Goal: Contribute content: Add original content to the website for others to see

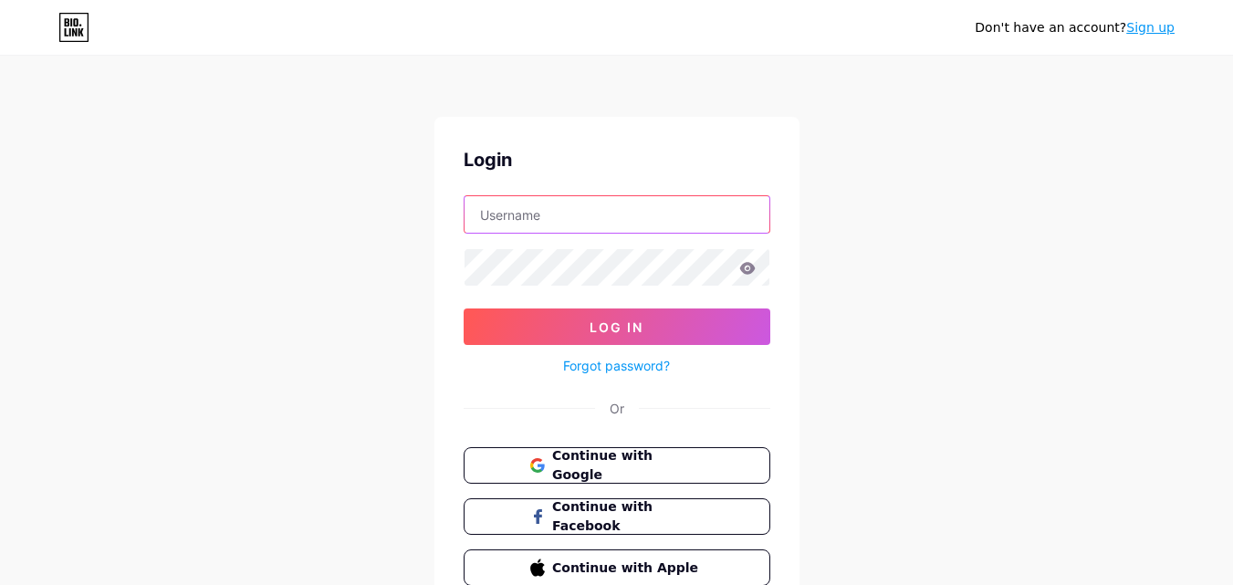
click at [559, 218] on input "text" at bounding box center [617, 214] width 305 height 37
click at [564, 219] on input "text" at bounding box center [617, 214] width 305 height 37
click at [542, 213] on input "text" at bounding box center [617, 214] width 305 height 37
click at [504, 213] on input "text" at bounding box center [617, 214] width 305 height 37
paste input "ecselectronics"
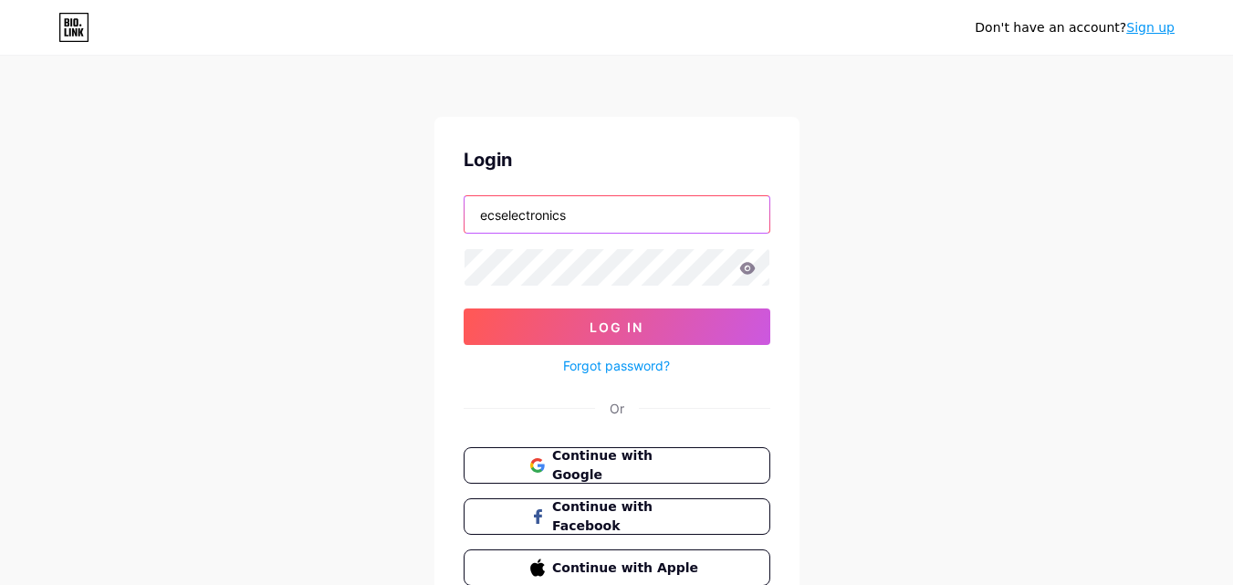
type input "ecselectronics"
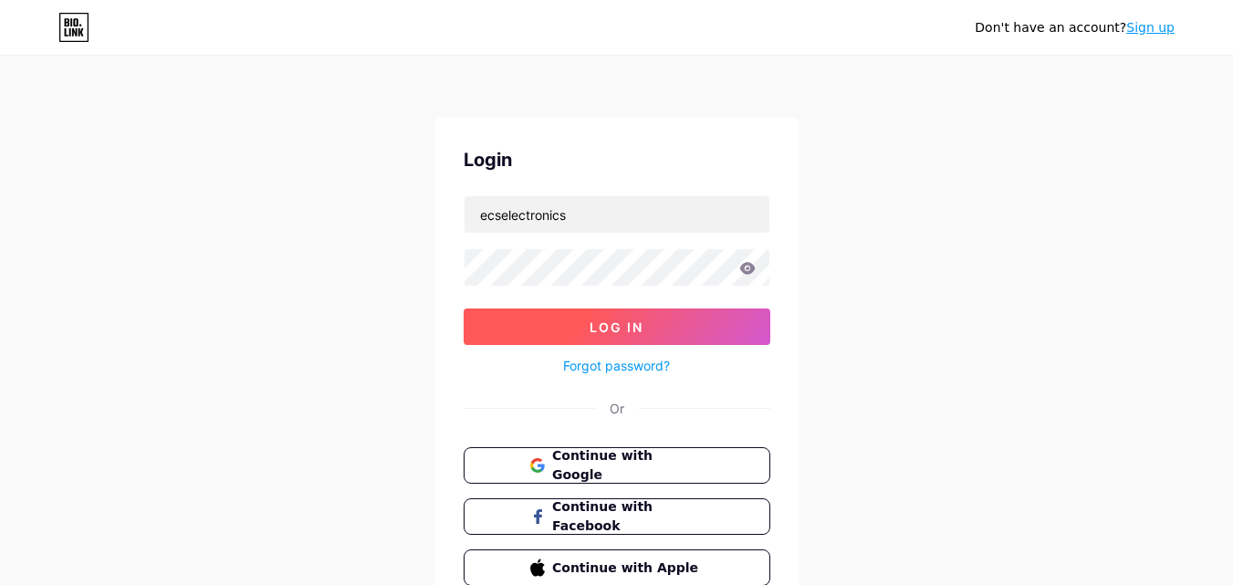
drag, startPoint x: 520, startPoint y: 325, endPoint x: 528, endPoint y: 319, distance: 10.4
click at [523, 323] on button "Log In" at bounding box center [617, 326] width 307 height 37
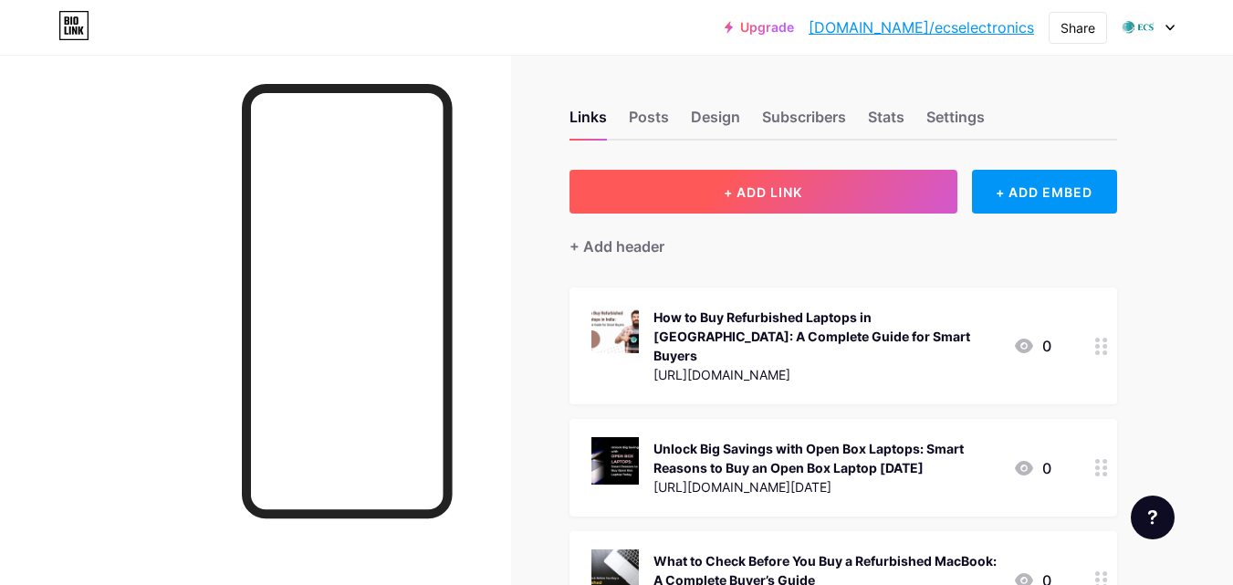
click at [757, 189] on span "+ ADD LINK" at bounding box center [763, 192] width 78 height 16
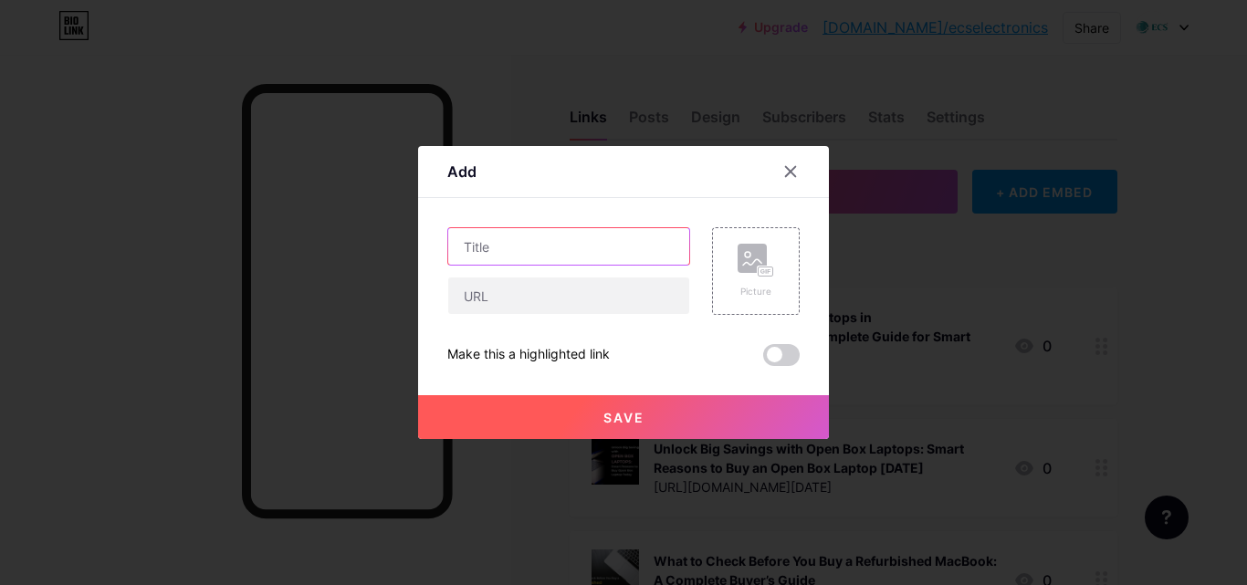
click at [492, 247] on input "text" at bounding box center [568, 246] width 241 height 37
click at [533, 250] on input "text" at bounding box center [568, 246] width 241 height 37
paste input "Top Reasons to Choose Refurbished Laptops and the Best Place to Buy Them"
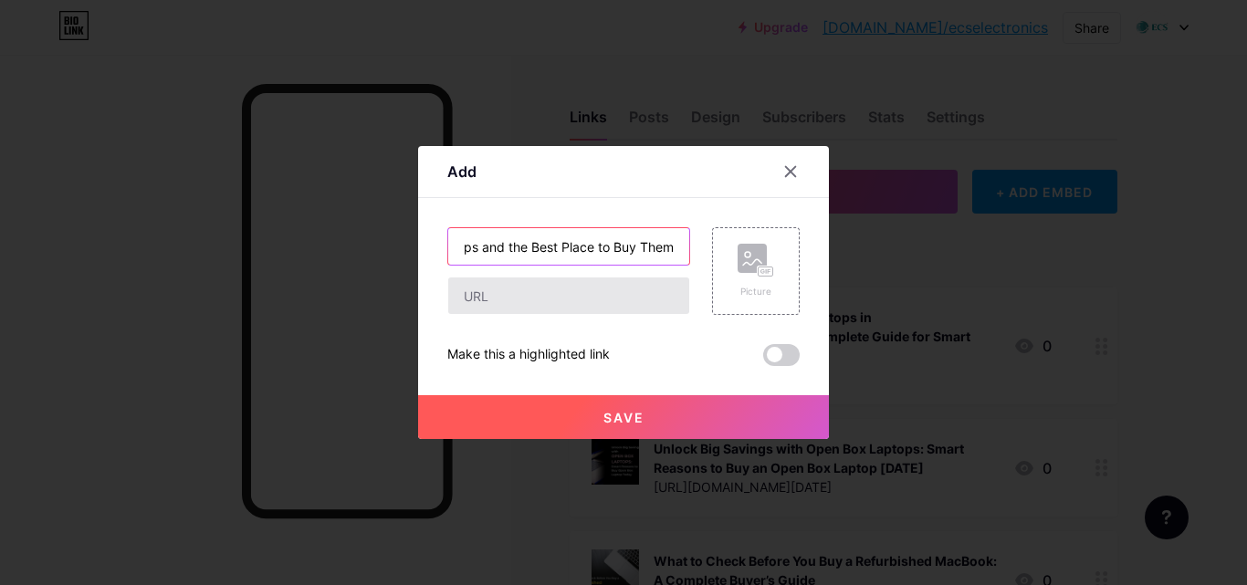
type input "Top Reasons to Choose Refurbished Laptops and the Best Place to Buy Them"
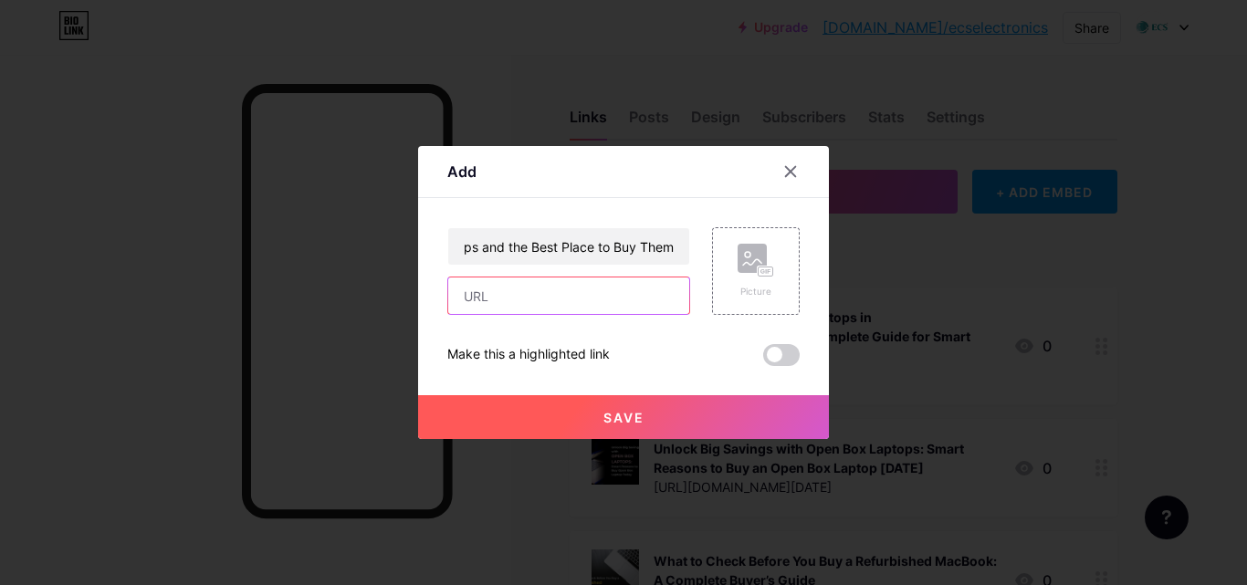
click at [502, 302] on input "text" at bounding box center [568, 295] width 241 height 37
click at [486, 298] on input "text" at bounding box center [568, 295] width 241 height 37
paste input "[URL][DOMAIN_NAME]"
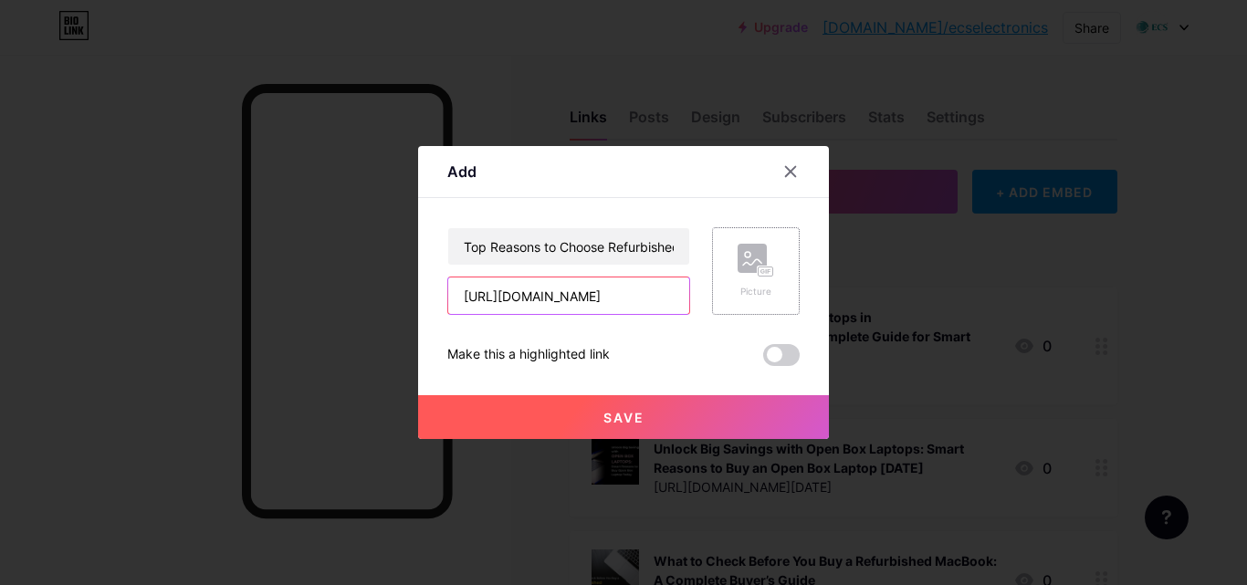
type input "[URL][DOMAIN_NAME]"
click at [756, 270] on rect at bounding box center [751, 258] width 29 height 29
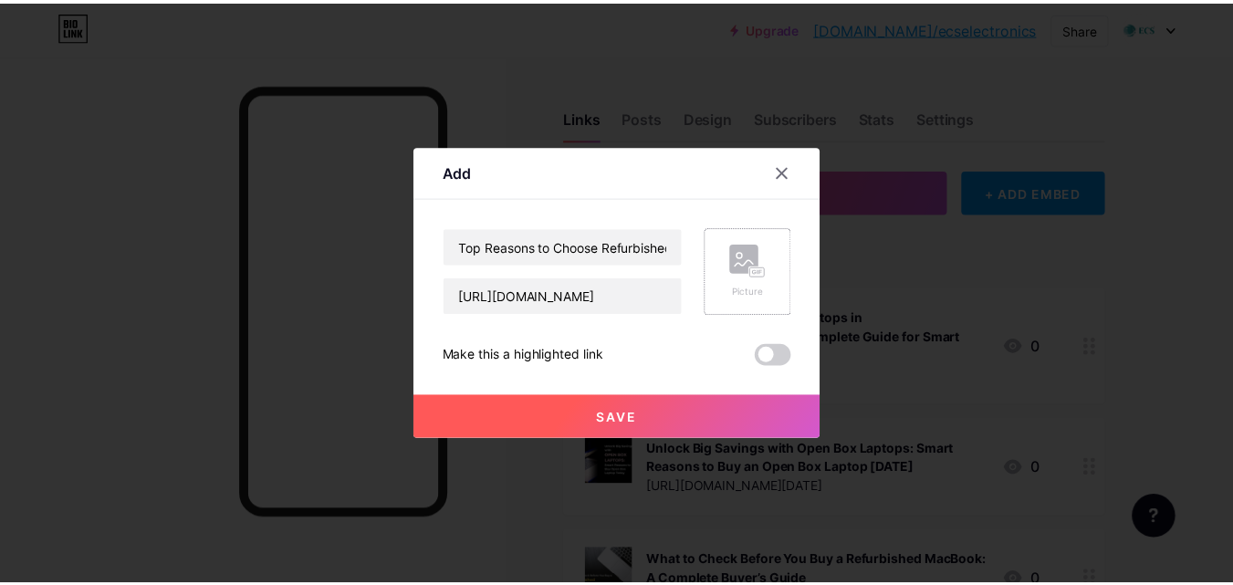
scroll to position [0, 0]
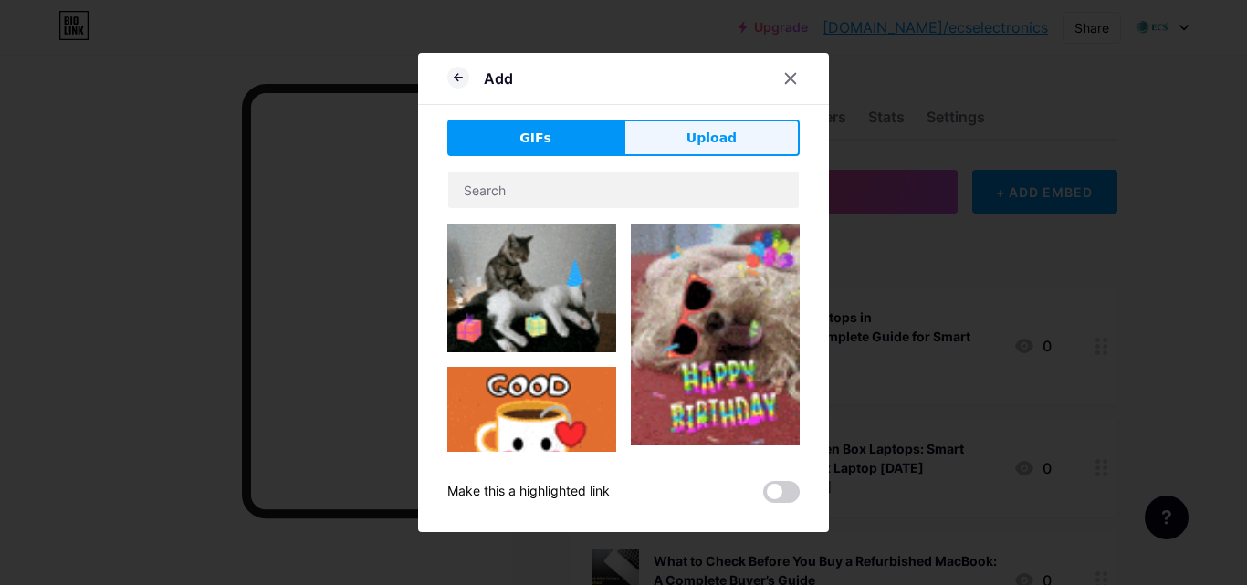
click at [708, 133] on span "Upload" at bounding box center [711, 138] width 50 height 19
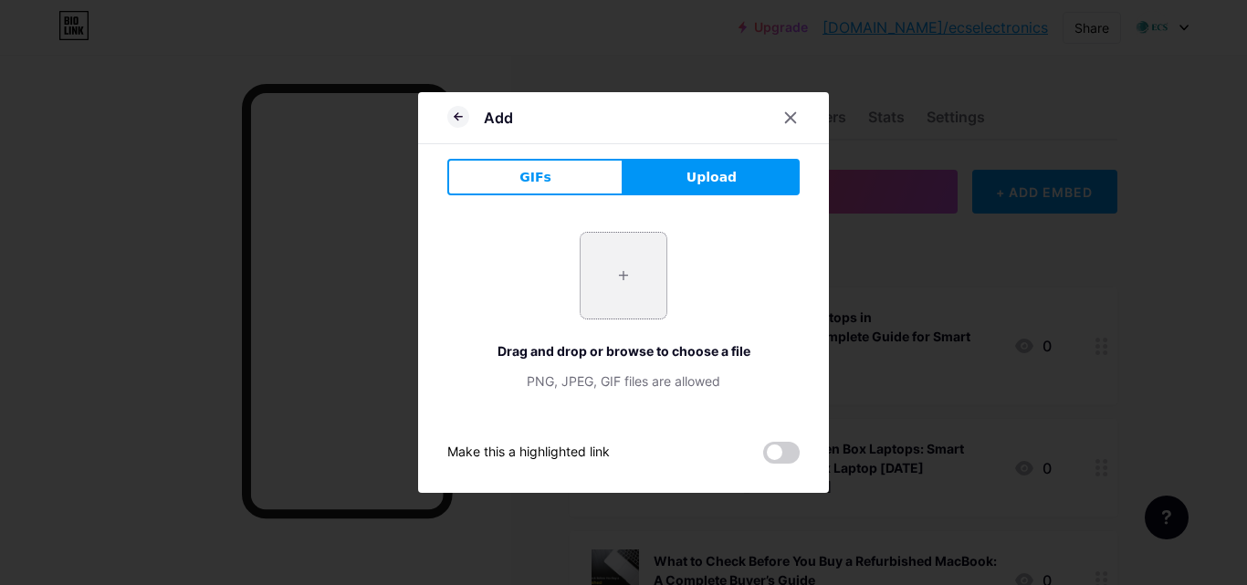
click at [625, 268] on input "file" at bounding box center [623, 276] width 86 height 86
type input "C:\fakepath\Top Reasons to Choose Refurbished Laptops and the Best Place to Buy…"
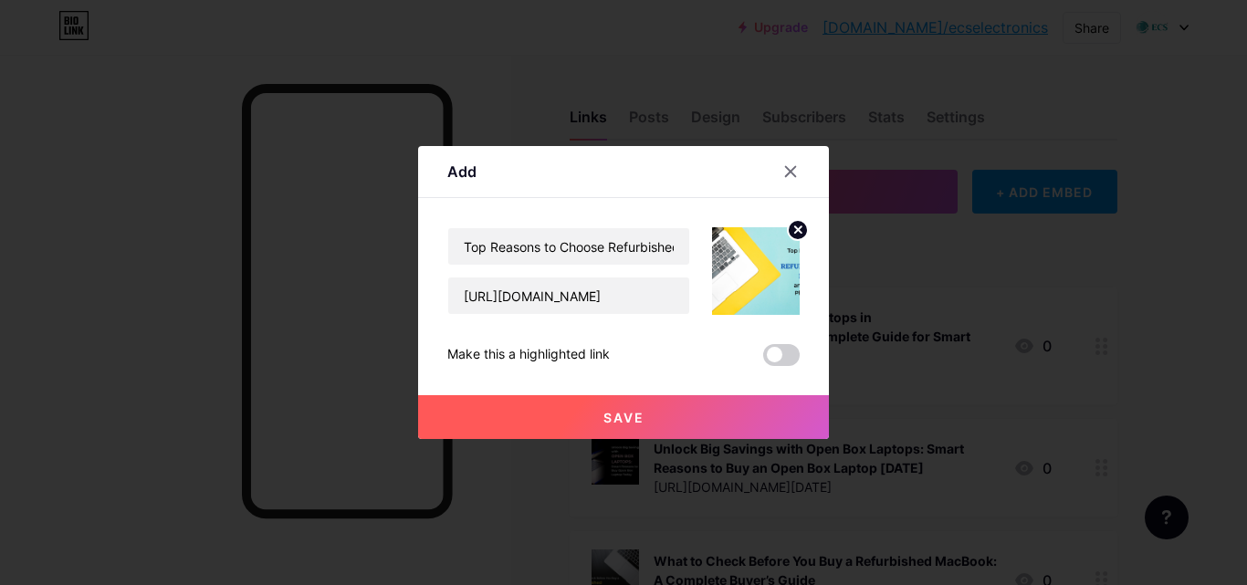
click at [619, 418] on span "Save" at bounding box center [623, 418] width 41 height 16
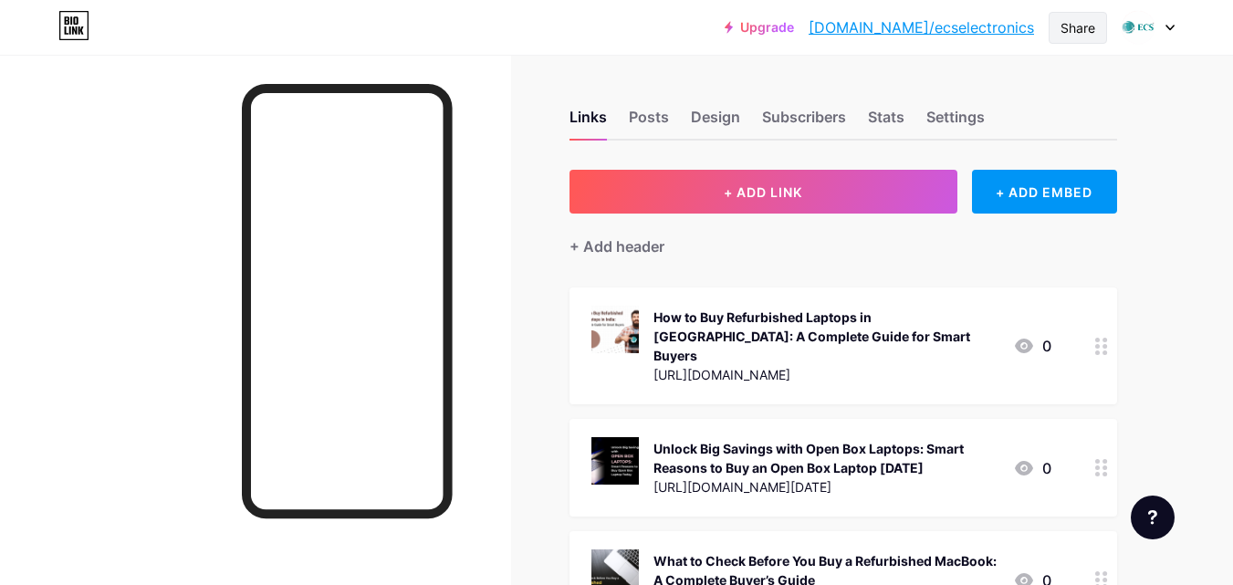
click at [1083, 22] on div "Share" at bounding box center [1077, 27] width 35 height 19
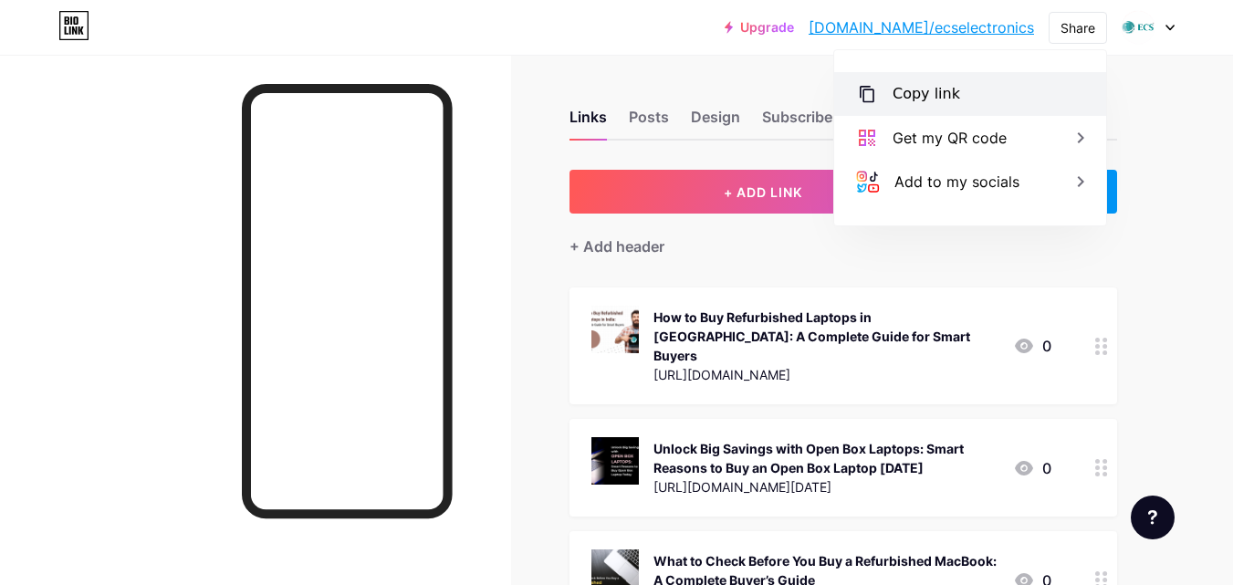
click at [949, 98] on div "Copy link" at bounding box center [927, 94] width 68 height 22
click at [941, 93] on div "Copy link" at bounding box center [927, 94] width 68 height 22
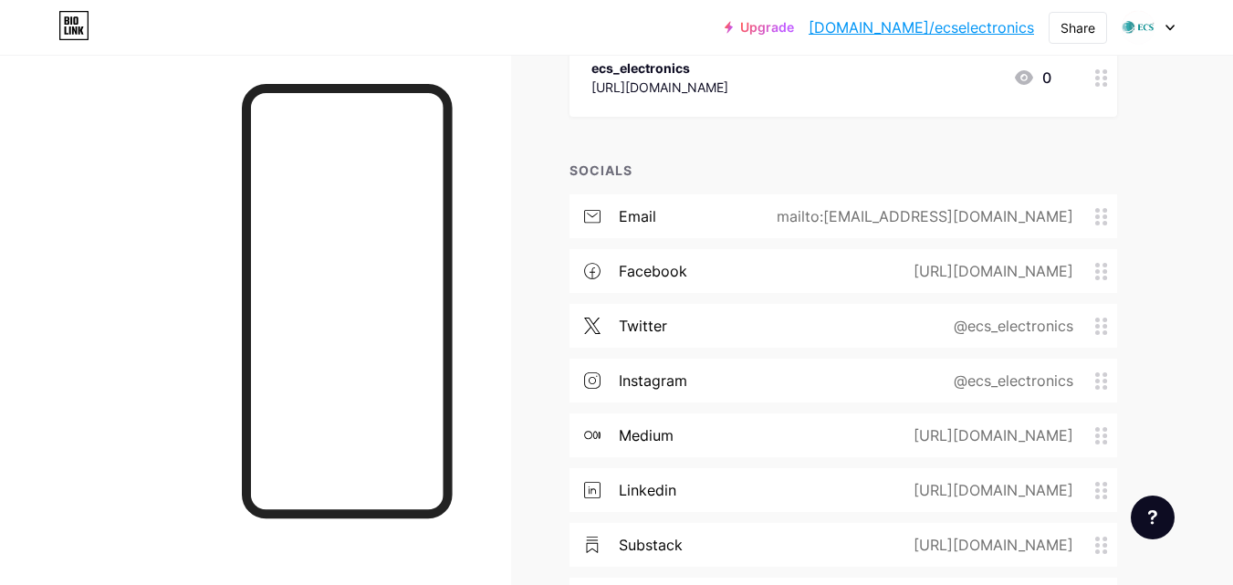
scroll to position [716, 0]
